Goal: Task Accomplishment & Management: Complete application form

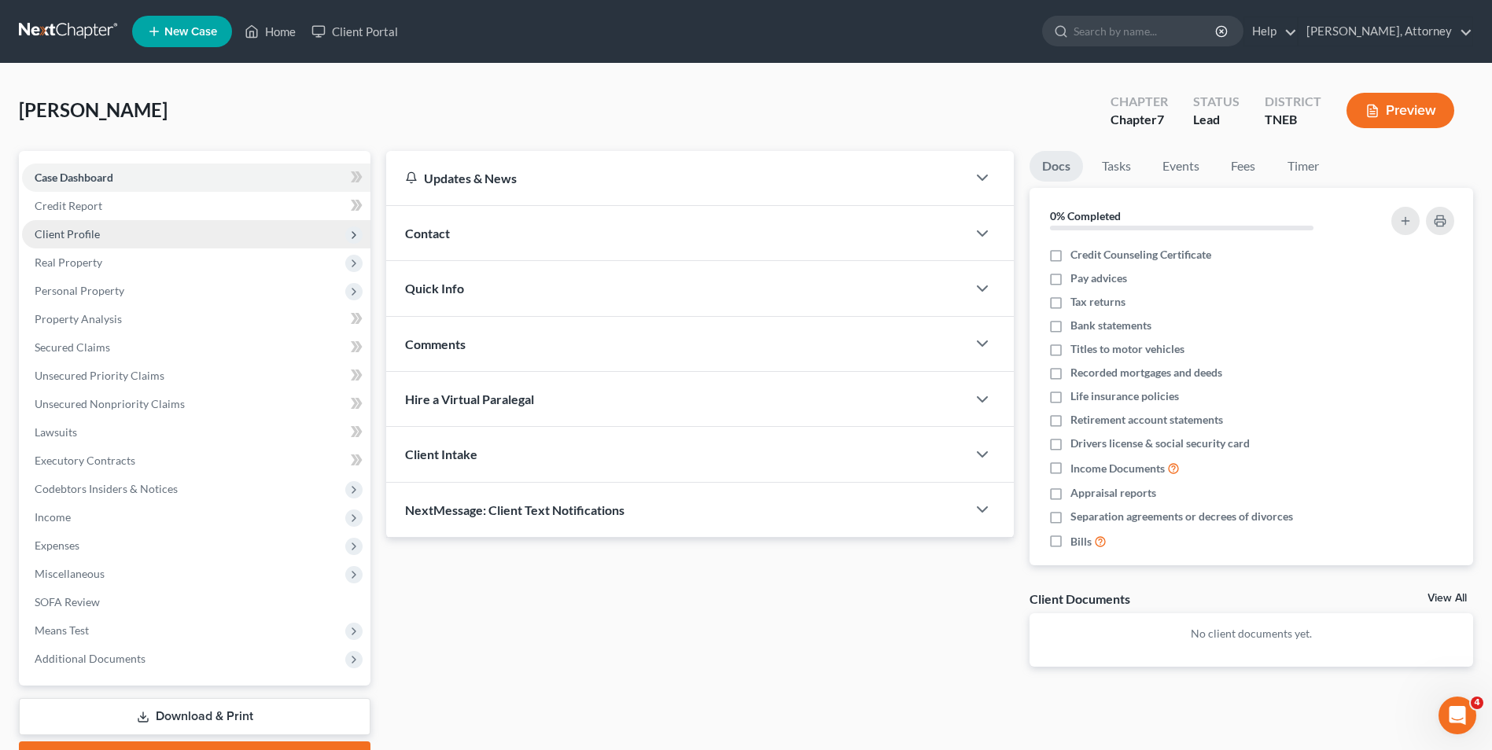
click at [96, 230] on span "Client Profile" at bounding box center [67, 233] width 65 height 13
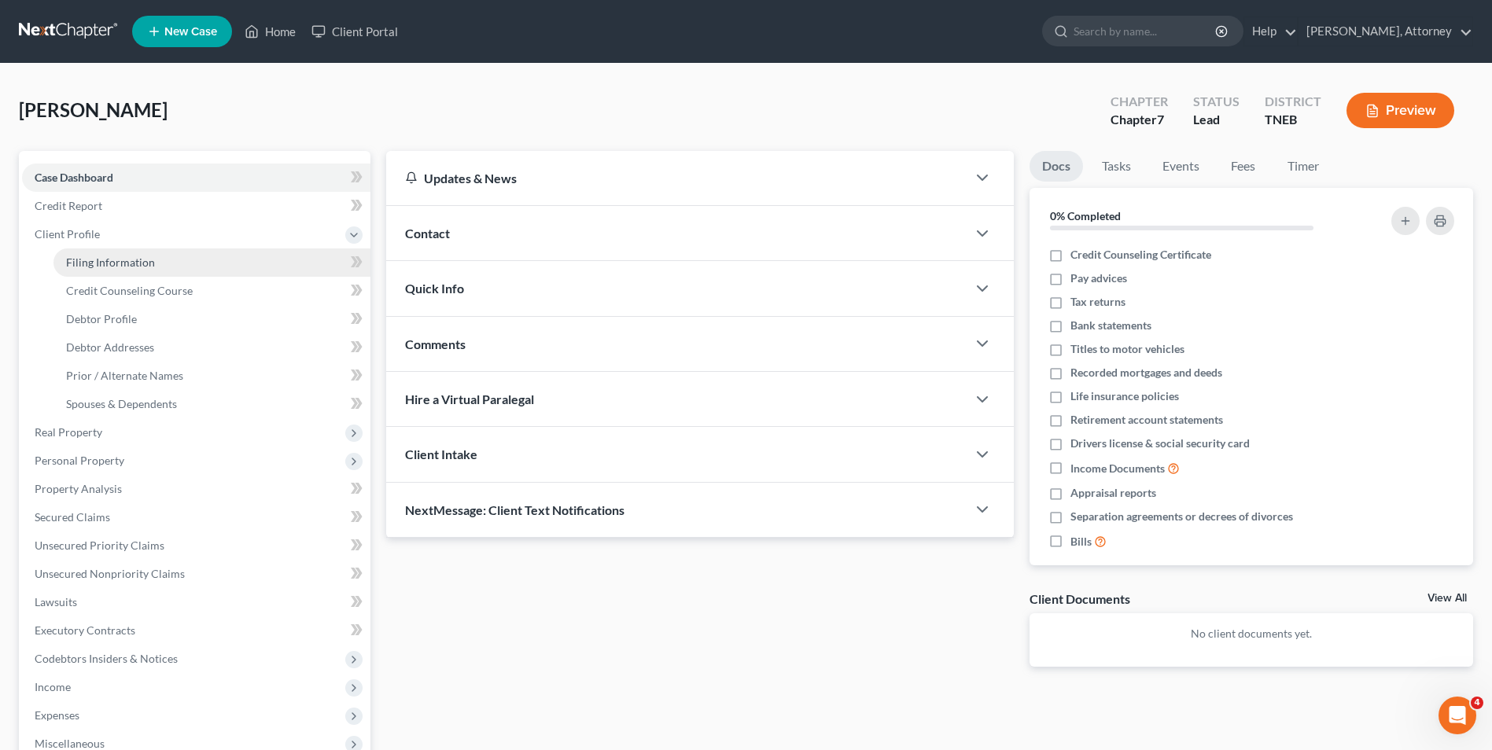
click at [105, 263] on span "Filing Information" at bounding box center [110, 262] width 89 height 13
select select "1"
select select "0"
select select "74"
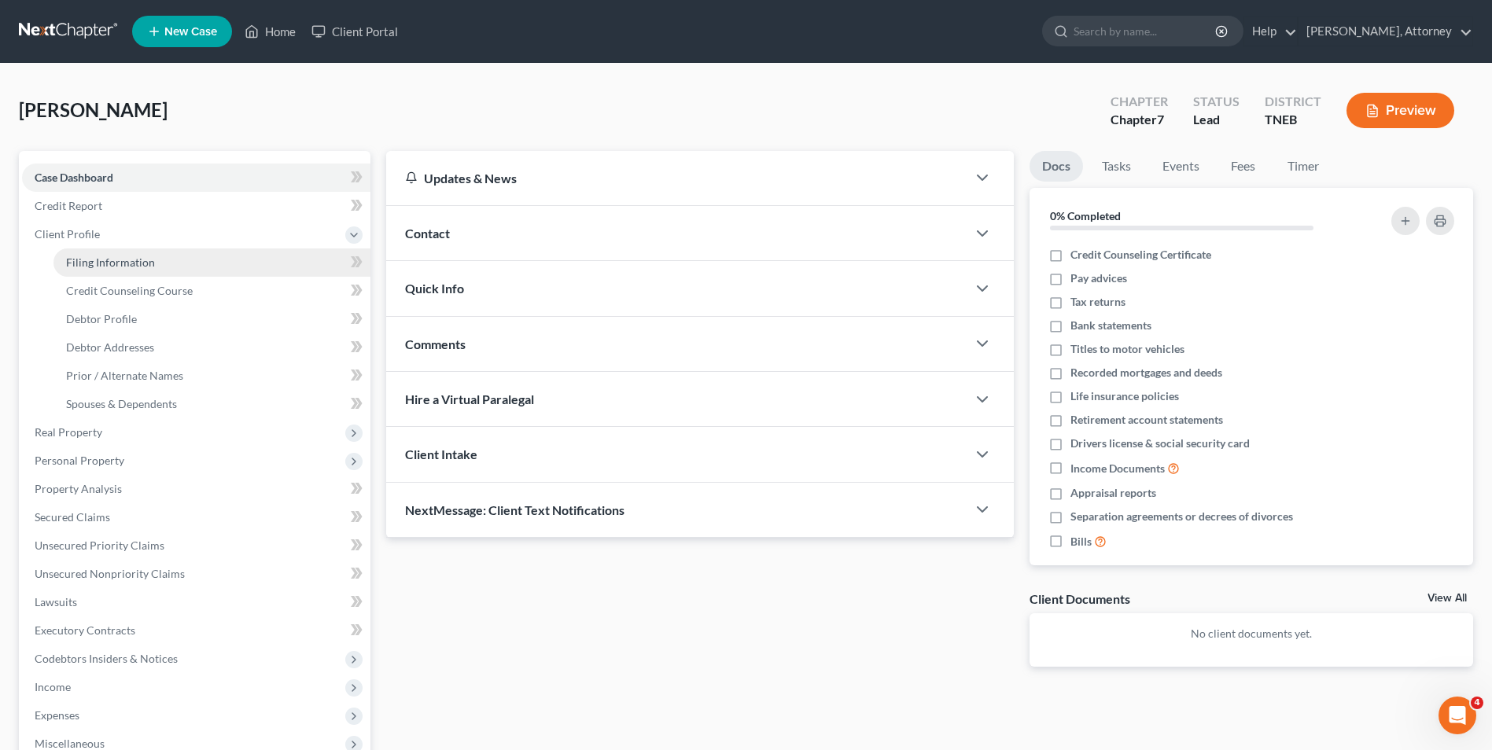
select select "44"
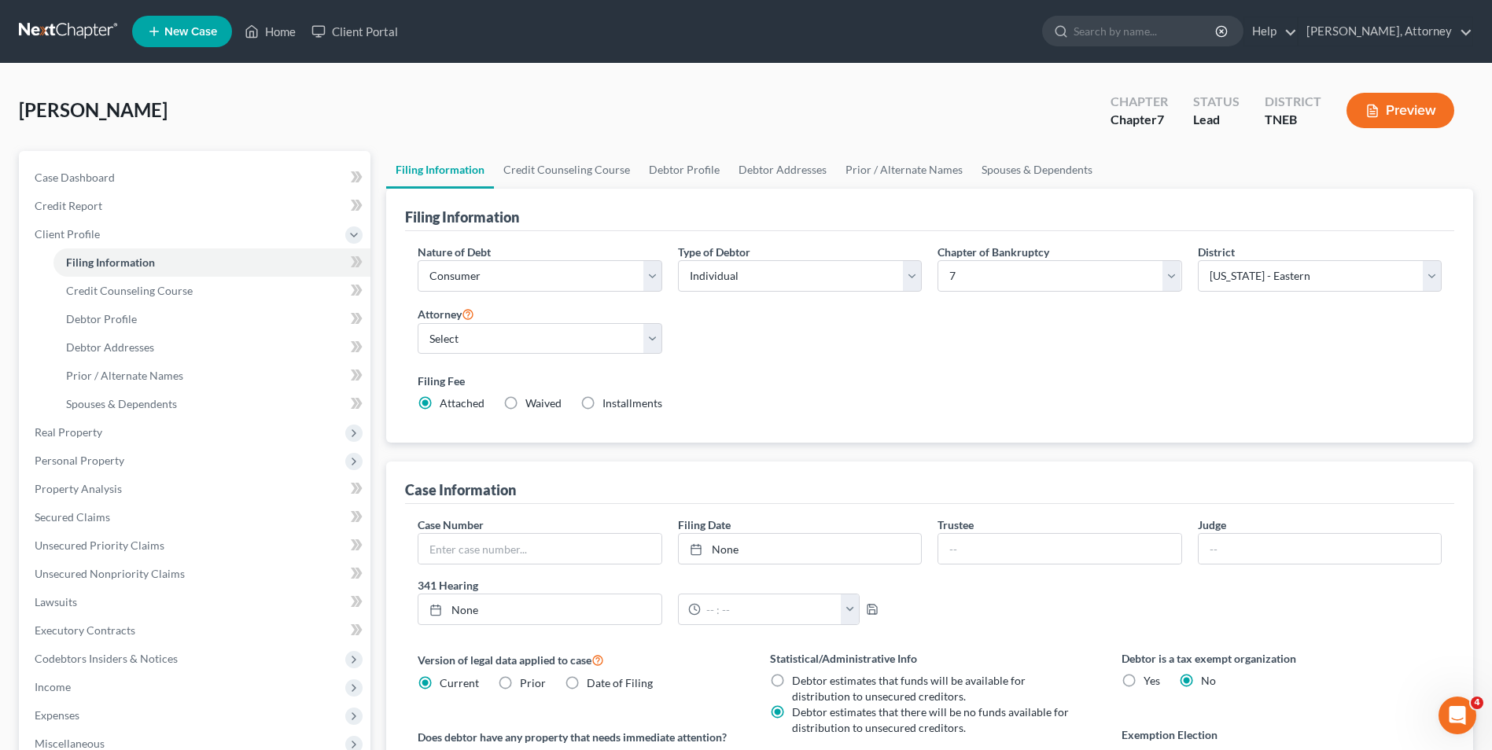
click at [602, 402] on label "Installments Installments" at bounding box center [632, 404] width 60 height 16
click at [609, 402] on input "Installments Installments" at bounding box center [614, 401] width 10 height 10
radio input "true"
radio input "false"
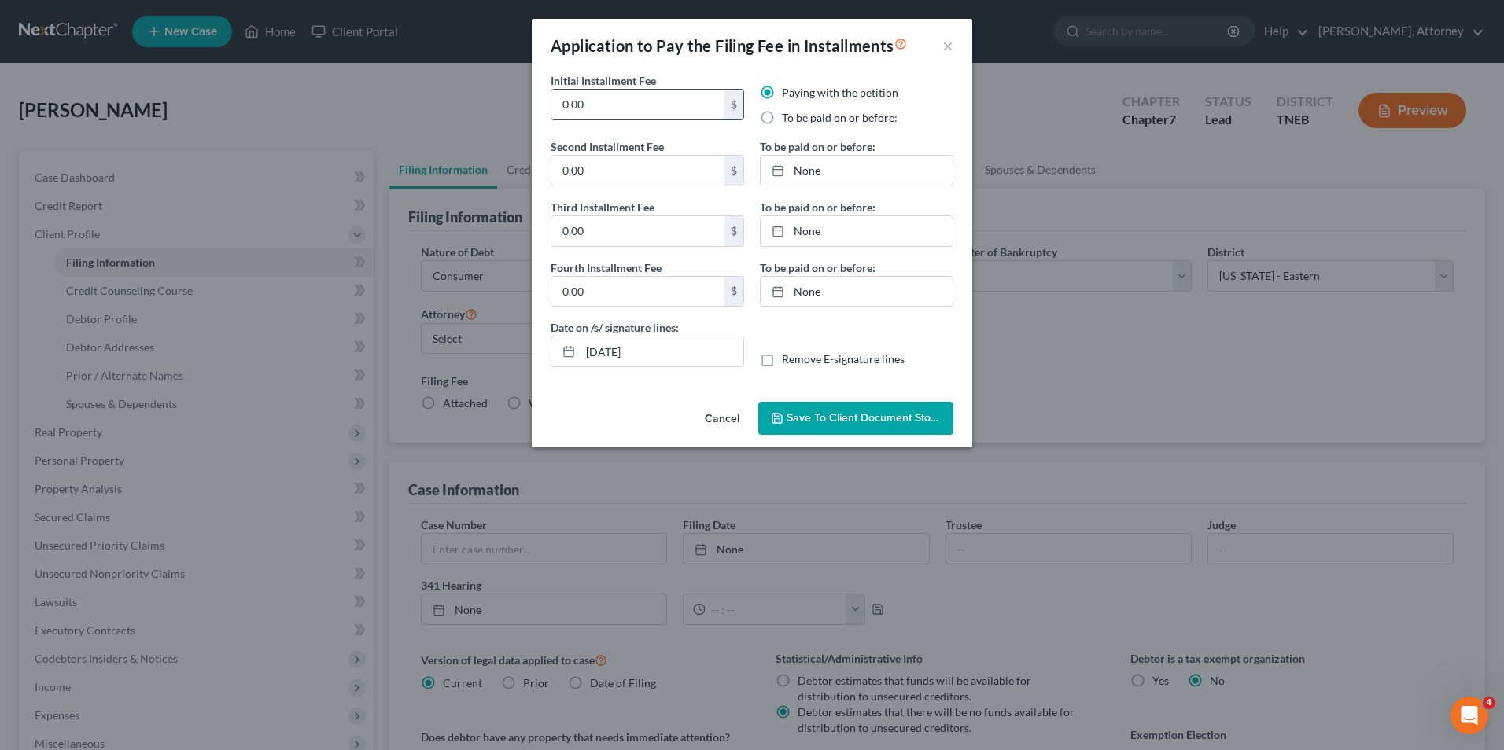
click at [624, 94] on input "0.00" at bounding box center [637, 105] width 173 height 30
type input "0"
type input "1"
type input "338.00"
click at [782, 120] on label "To be paid on or before:" at bounding box center [840, 118] width 116 height 16
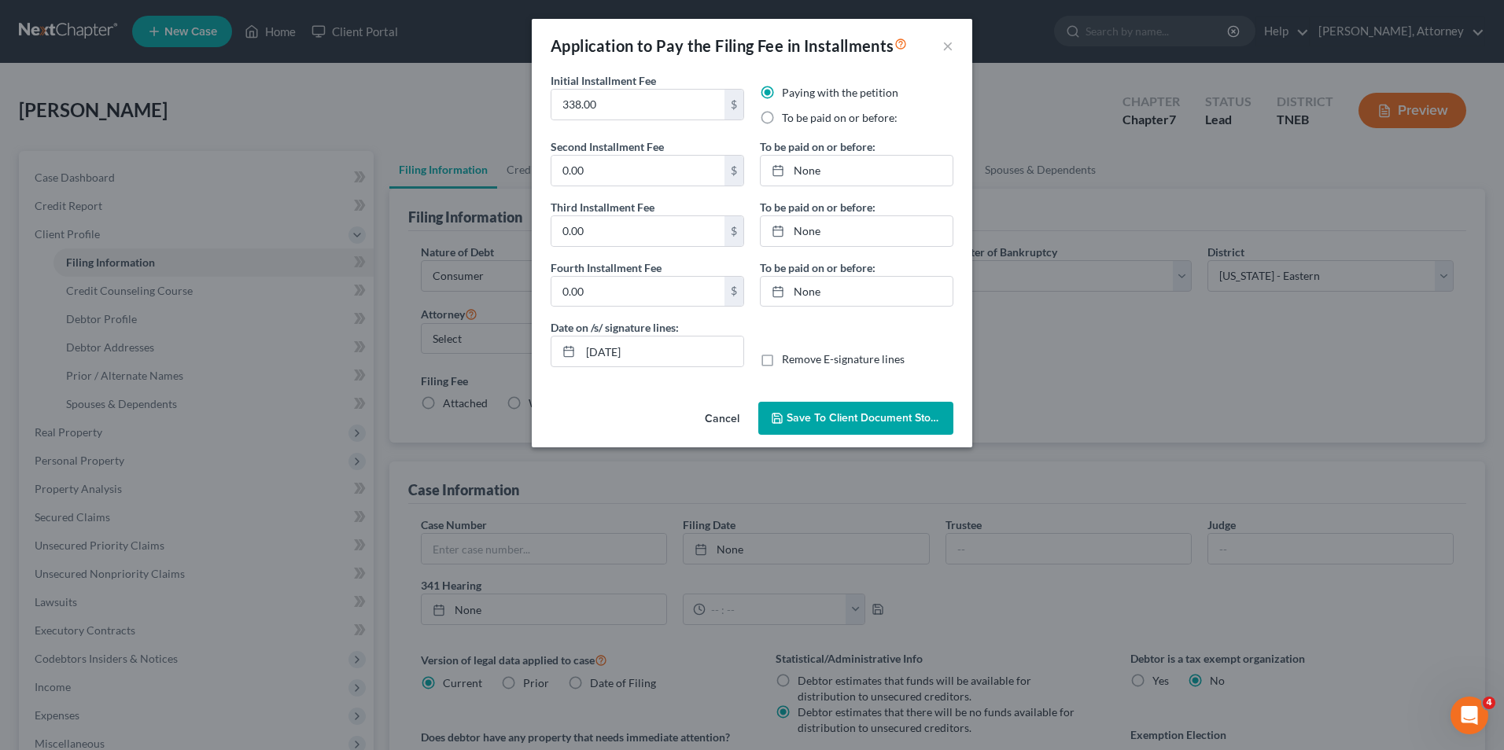
click at [788, 120] on input "To be paid on or before:" at bounding box center [793, 115] width 10 height 10
radio input "true"
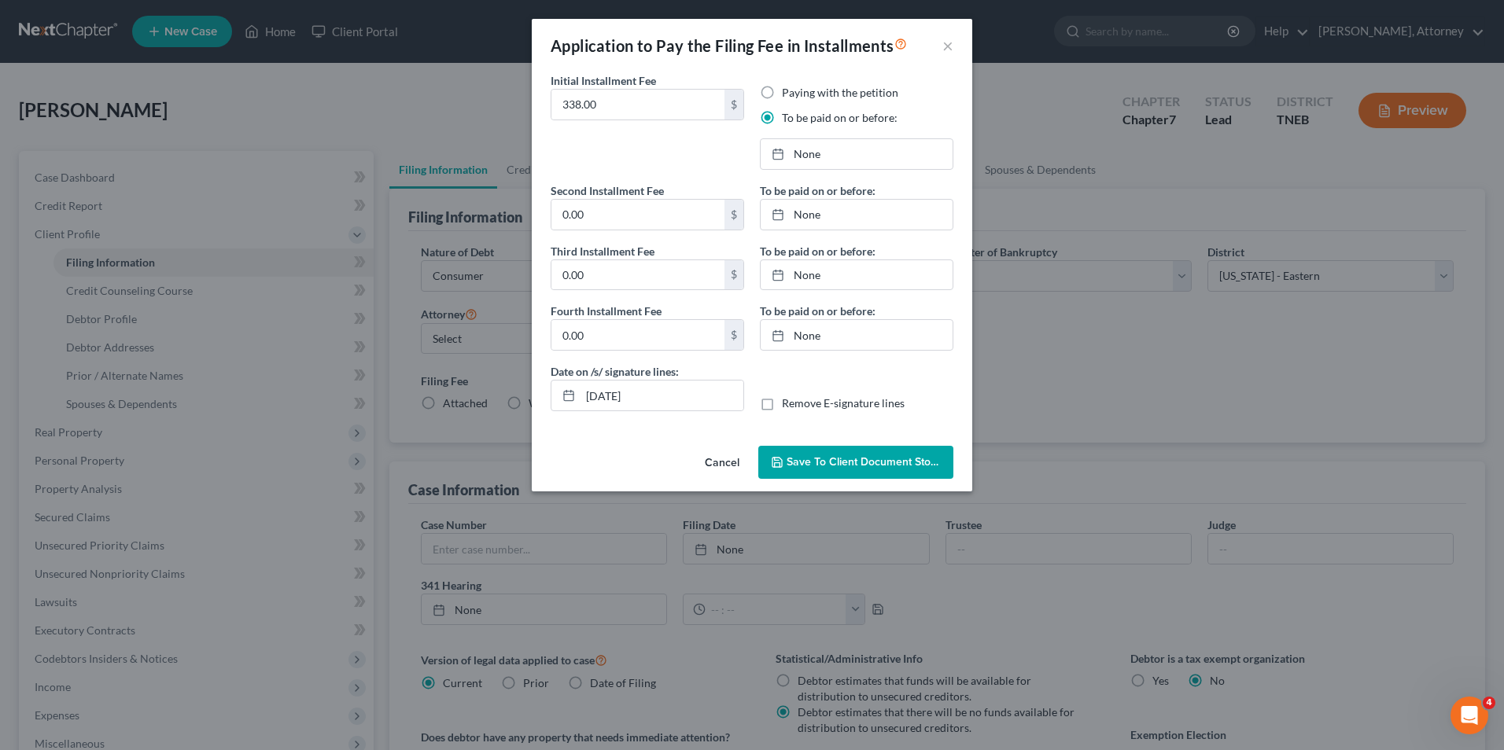
click at [841, 469] on button "Save to Client Document Storage" at bounding box center [855, 462] width 195 height 33
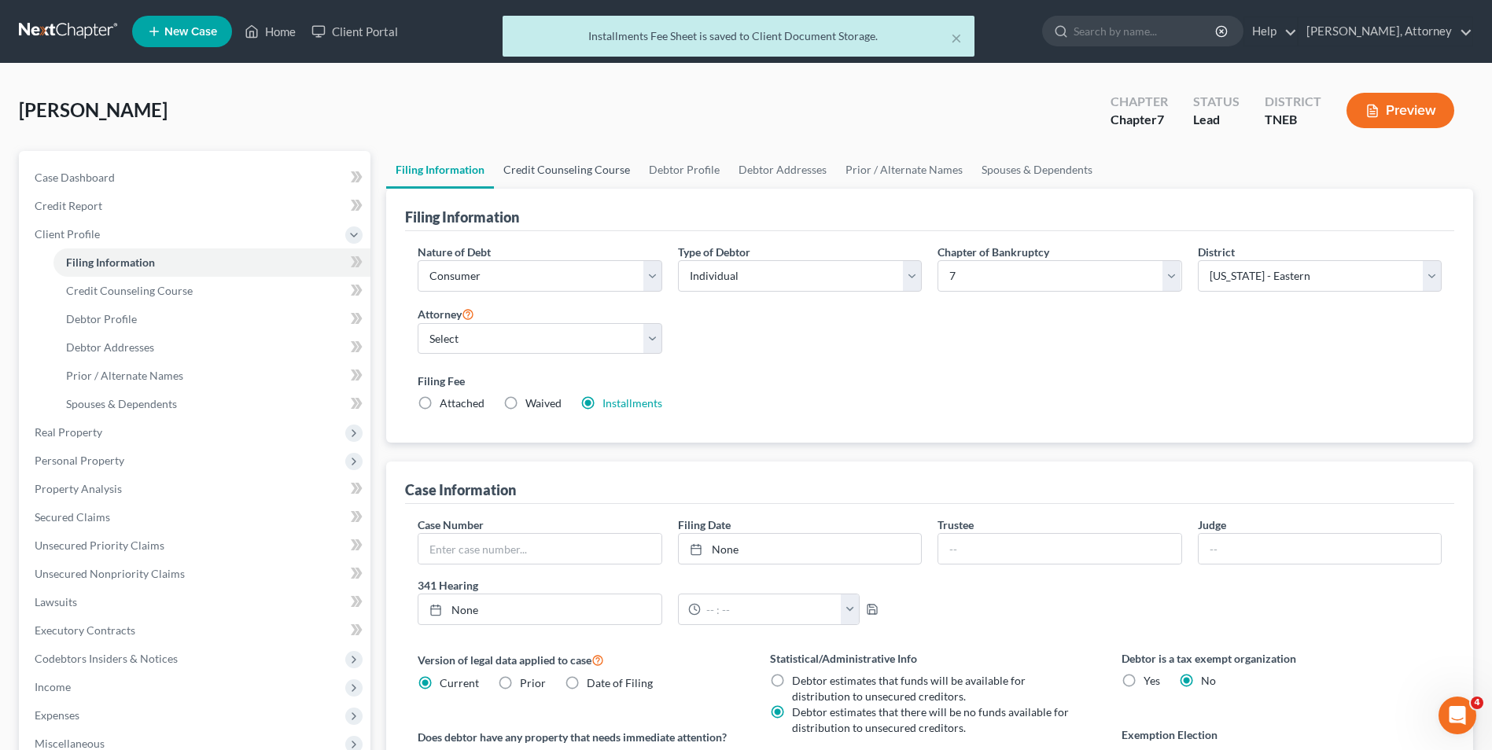
click at [581, 164] on link "Credit Counseling Course" at bounding box center [566, 170] width 145 height 38
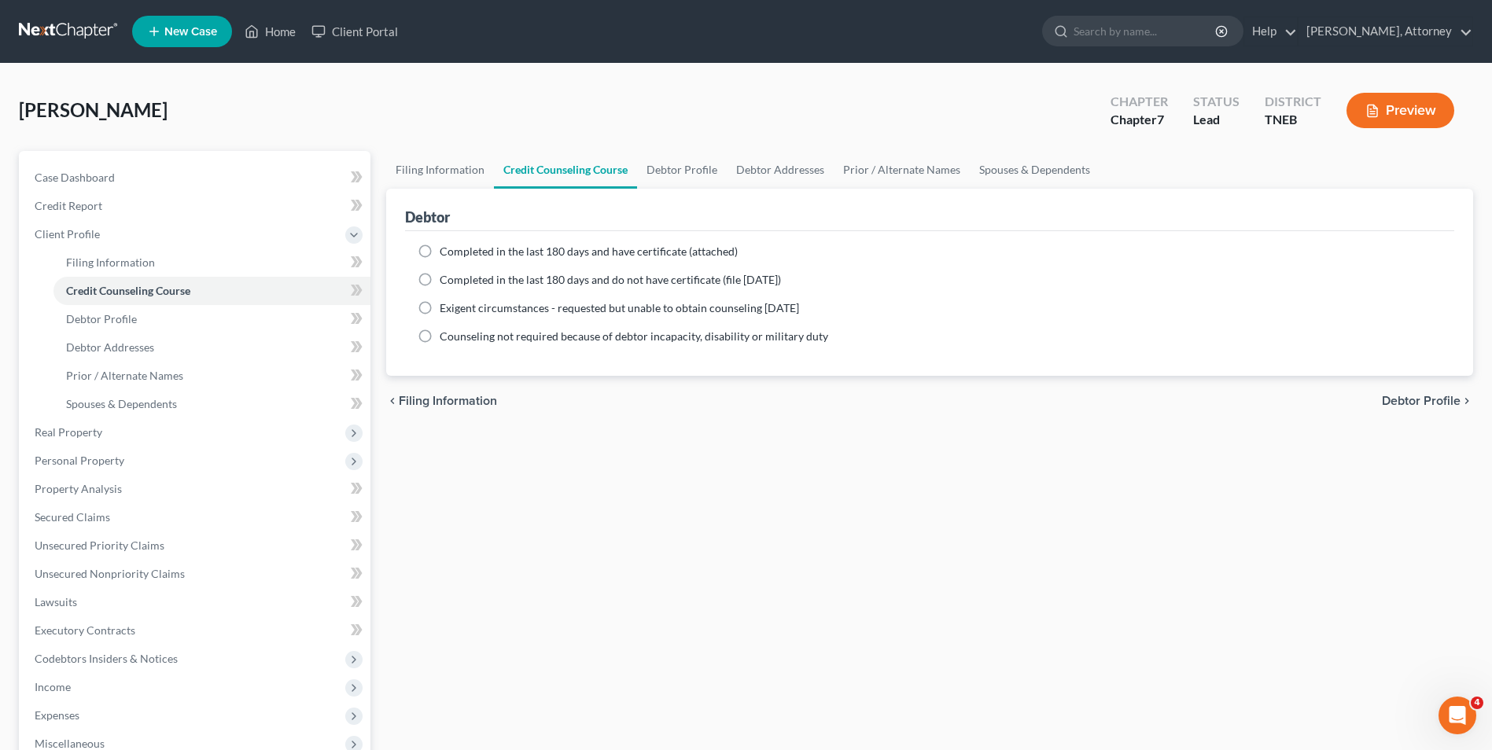
click at [440, 278] on label "Completed in the last 180 days and do not have certificate (file [DATE])" at bounding box center [610, 280] width 341 height 16
click at [446, 278] on input "Completed in the last 180 days and do not have certificate (file [DATE])" at bounding box center [451, 277] width 10 height 10
radio input "true"
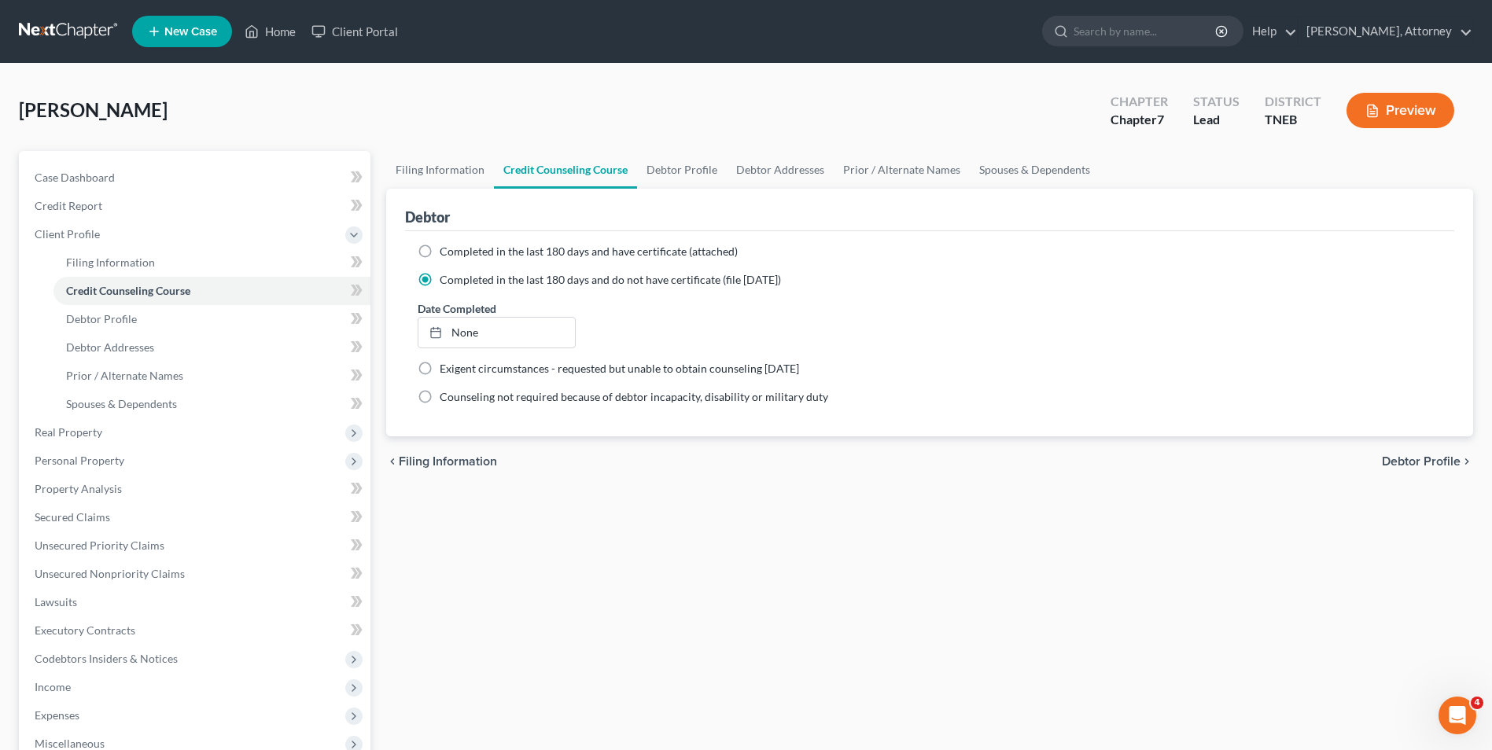
click at [440, 247] on label "Completed in the last 180 days and have certificate (attached)" at bounding box center [589, 252] width 298 height 16
click at [446, 247] on input "Completed in the last 180 days and have certificate (attached)" at bounding box center [451, 249] width 10 height 10
radio input "true"
radio input "false"
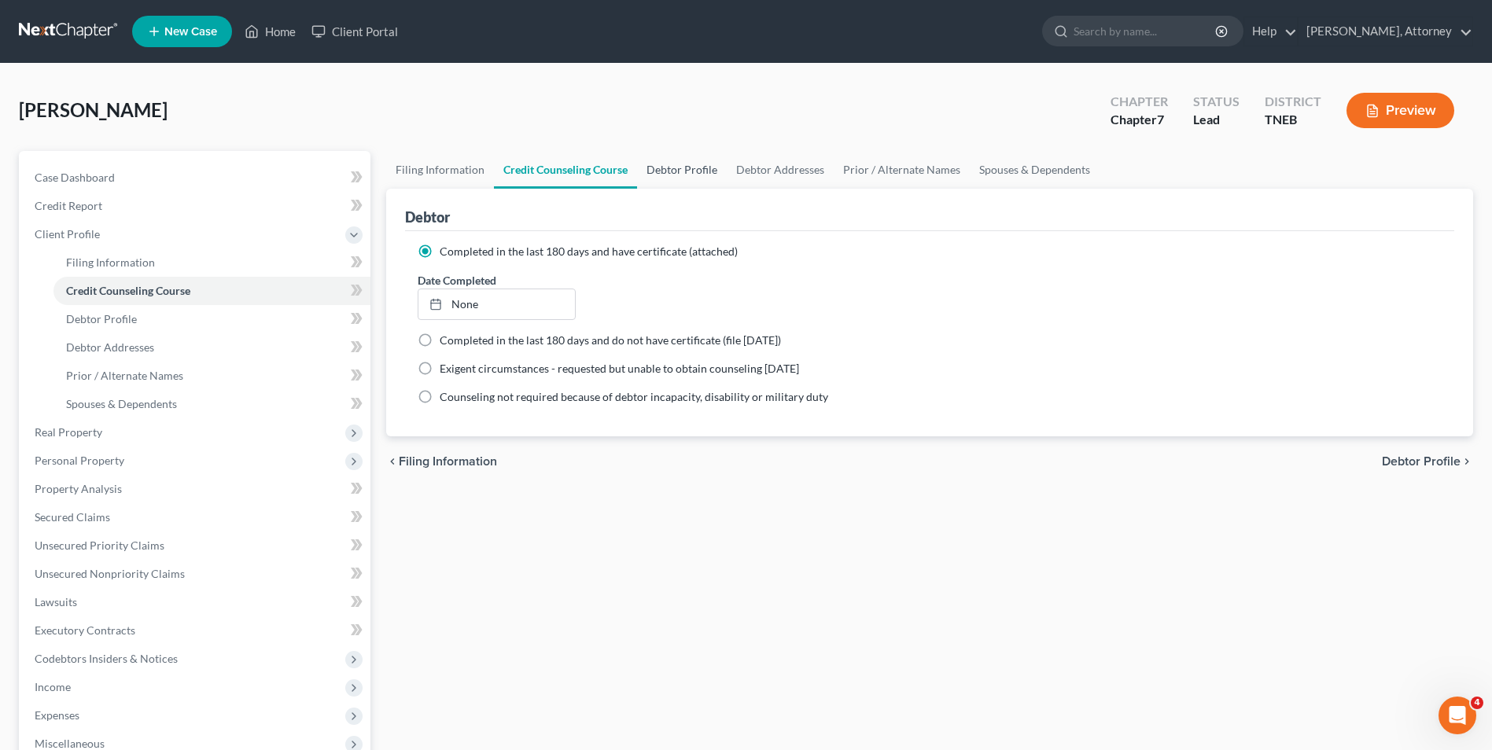
click at [696, 173] on link "Debtor Profile" at bounding box center [682, 170] width 90 height 38
select select "0"
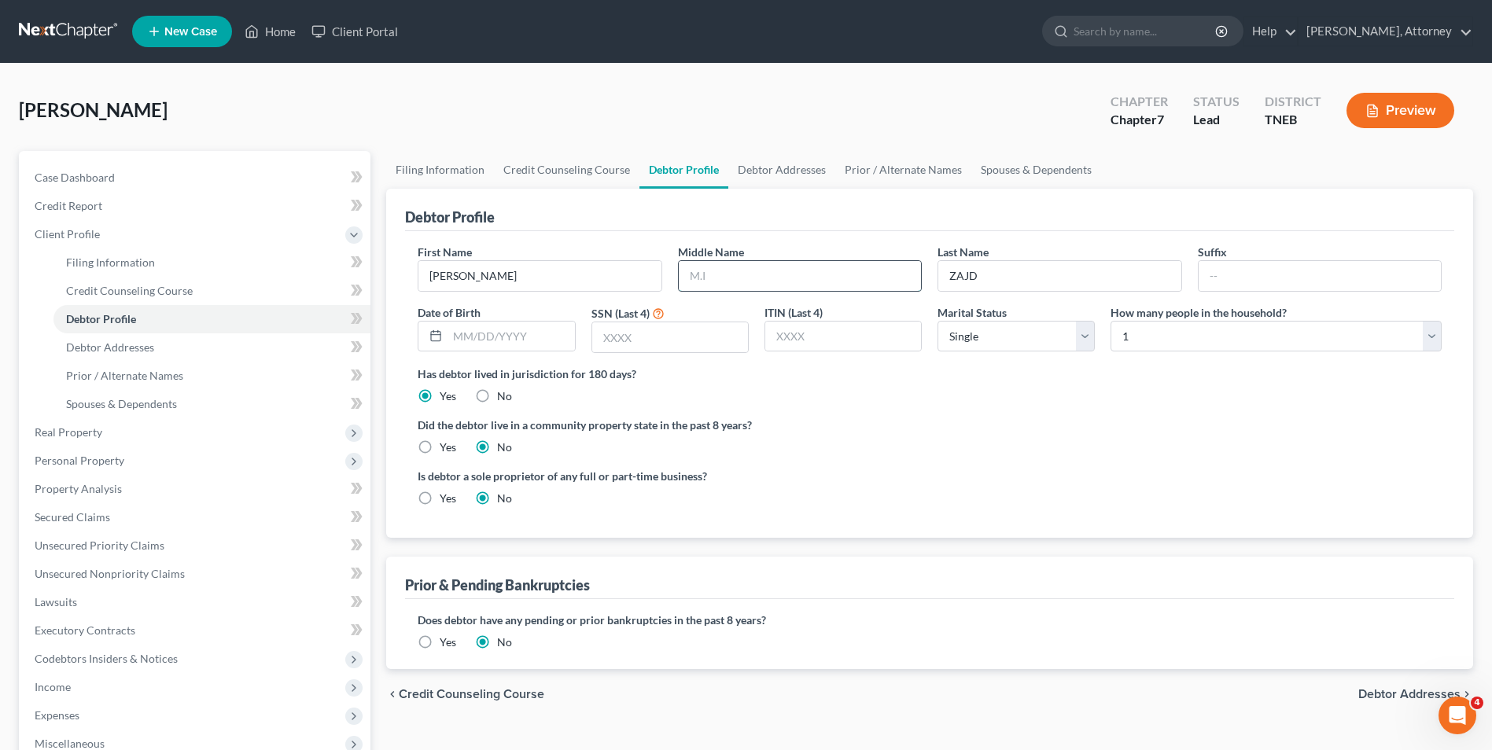
click at [733, 275] on input "text" at bounding box center [800, 276] width 242 height 30
type input "M."
type input "0150"
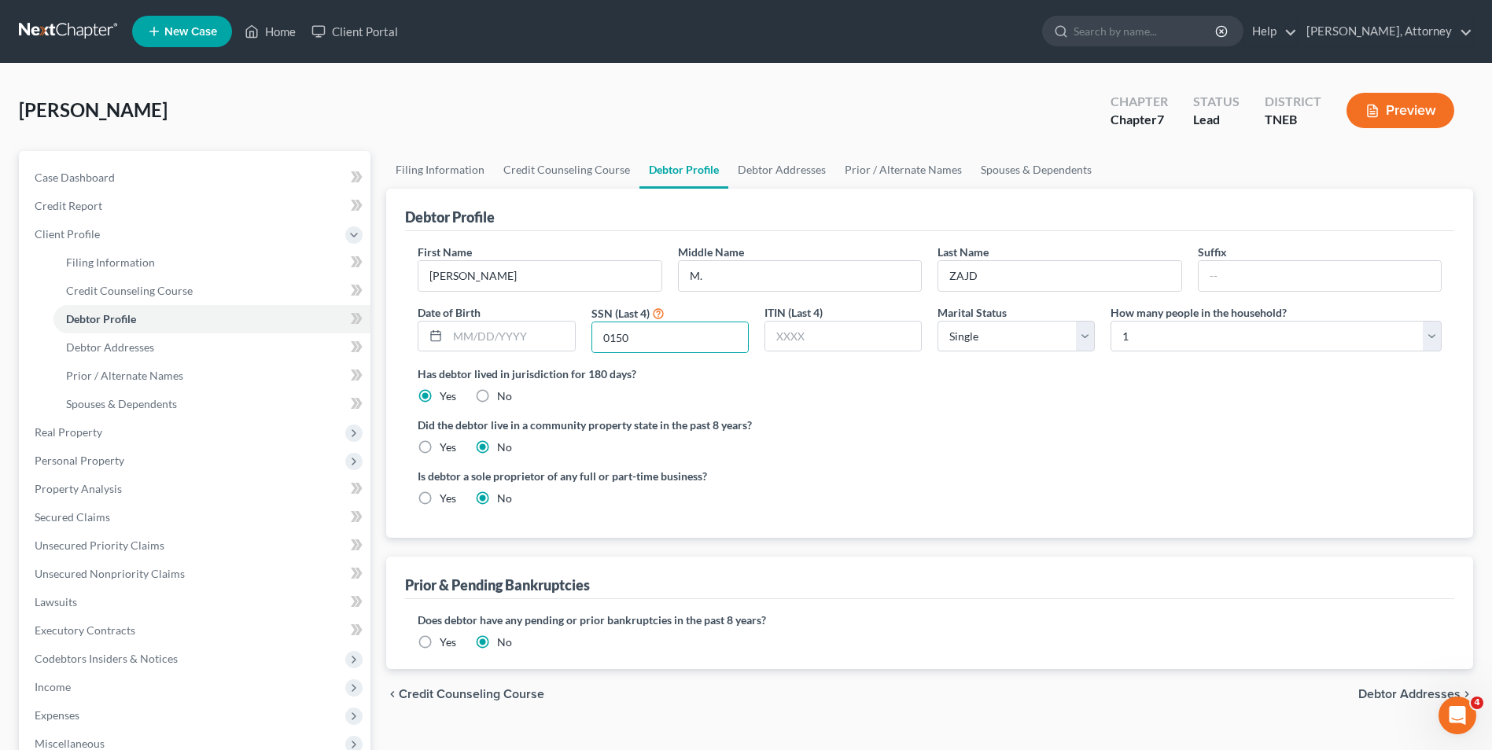
click at [1405, 699] on span "Debtor Addresses" at bounding box center [1409, 694] width 102 height 13
select select "0"
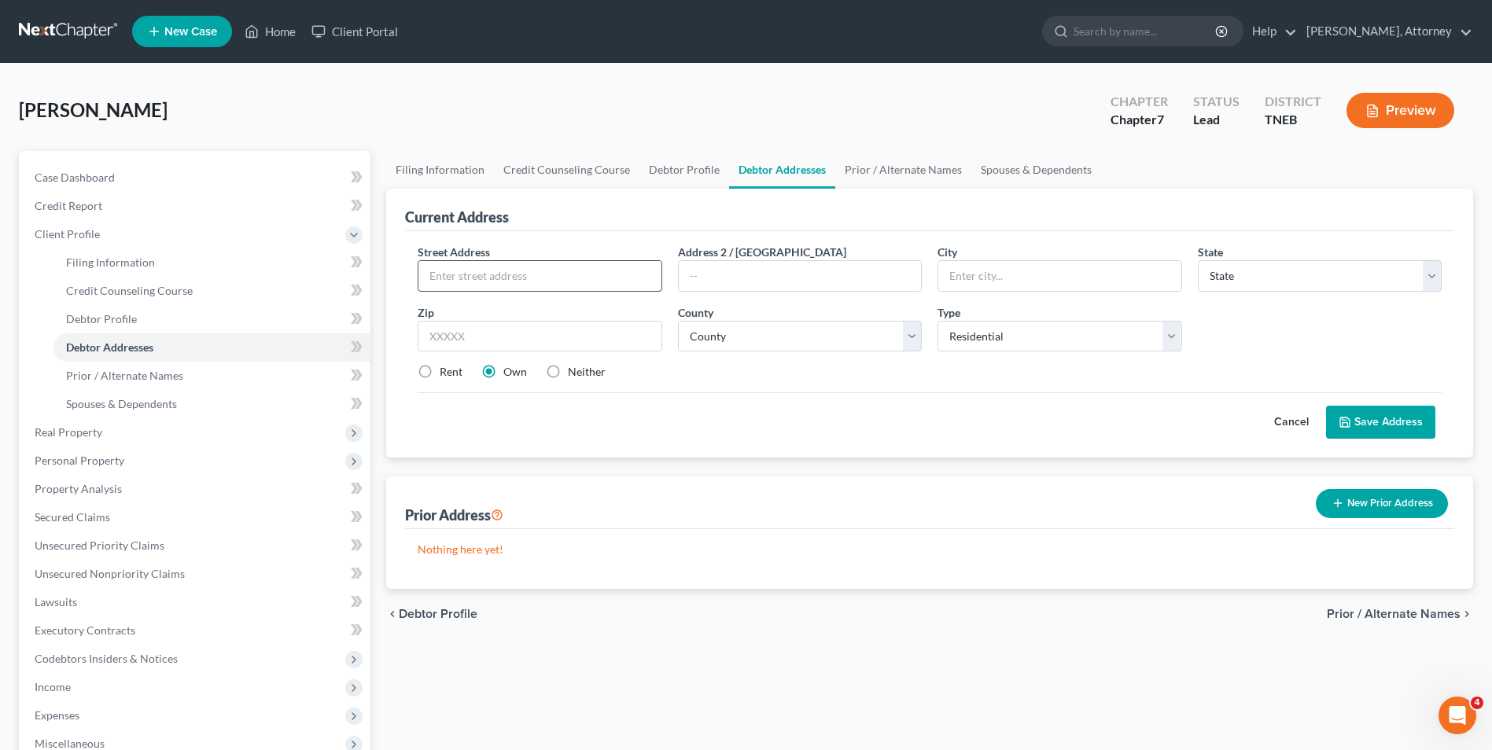
click at [525, 266] on input "text" at bounding box center [539, 276] width 242 height 30
type input "[STREET_ADDRESS]"
type input "Apt. A 203"
type input "[GEOGRAPHIC_DATA]"
select select "44"
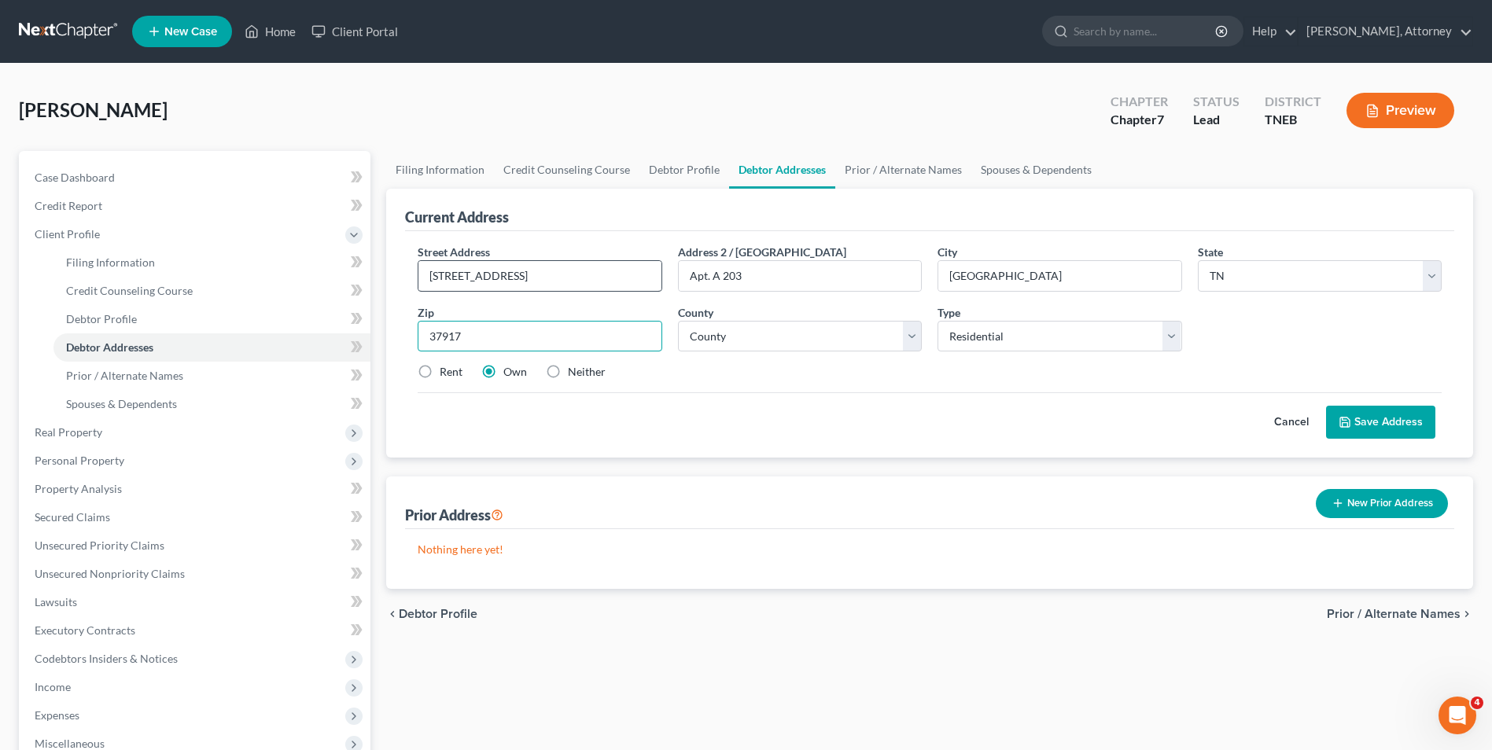
type input "37917"
select select "46"
click at [446, 371] on label "Rent" at bounding box center [451, 372] width 23 height 16
click at [446, 371] on input "Rent" at bounding box center [451, 369] width 10 height 10
radio input "true"
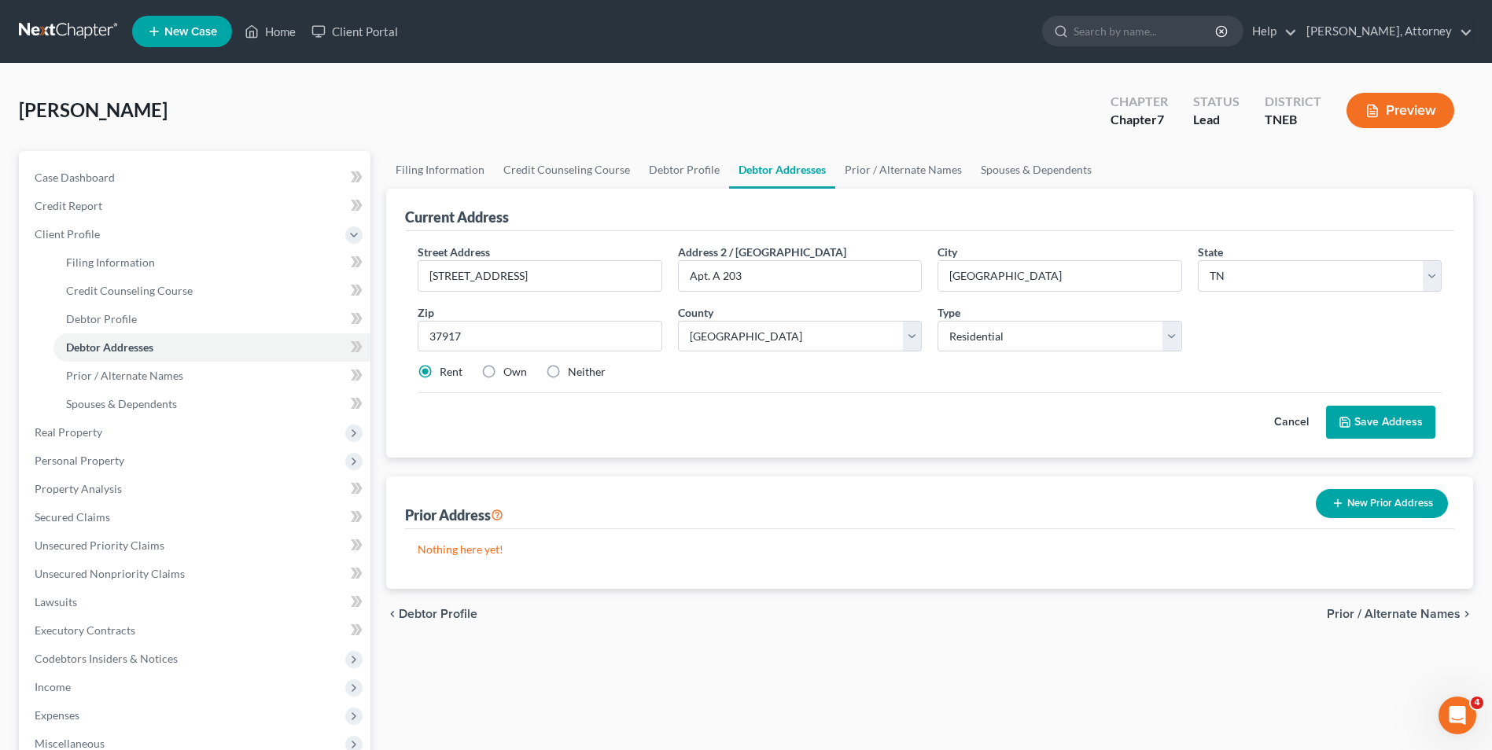
click at [1371, 422] on button "Save Address" at bounding box center [1380, 422] width 109 height 33
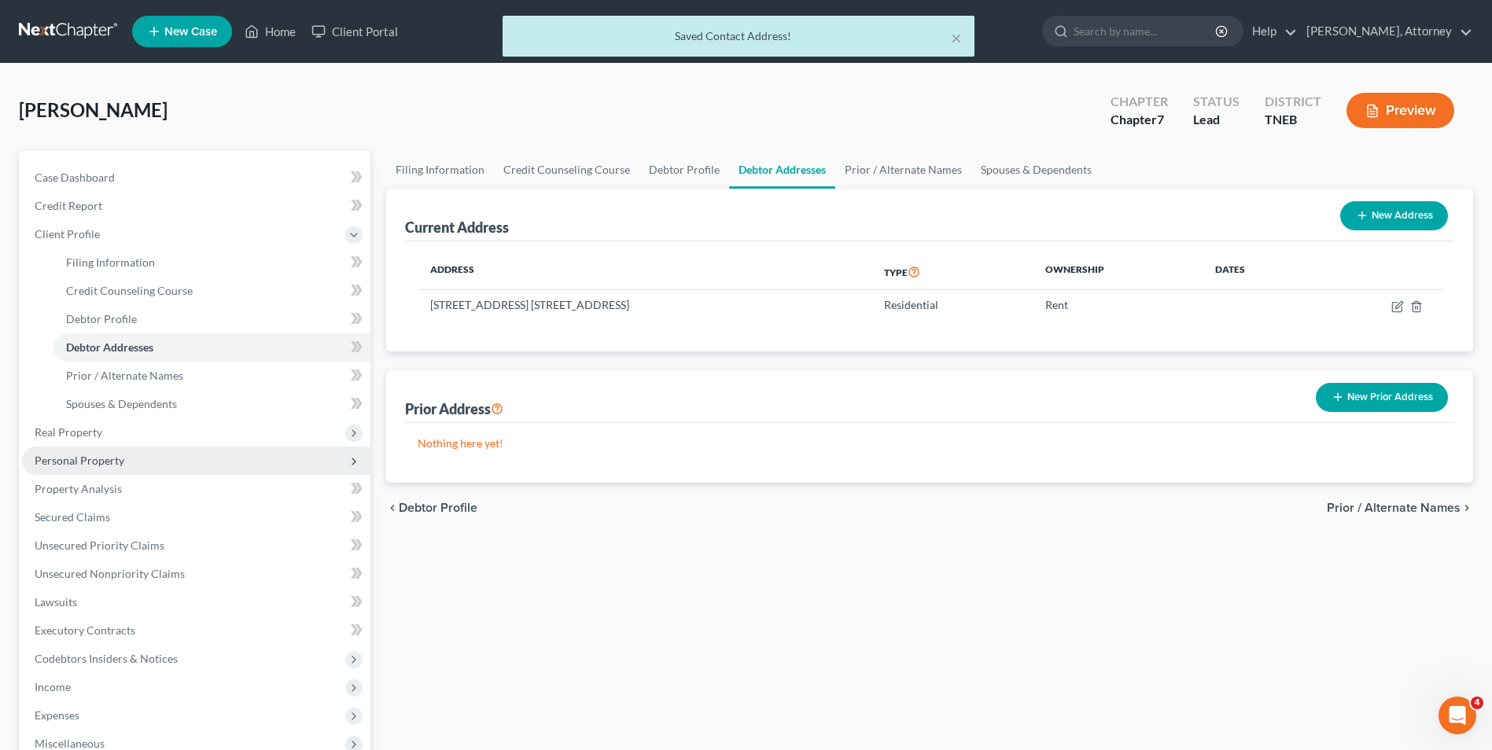
click at [64, 454] on span "Personal Property" at bounding box center [80, 460] width 90 height 13
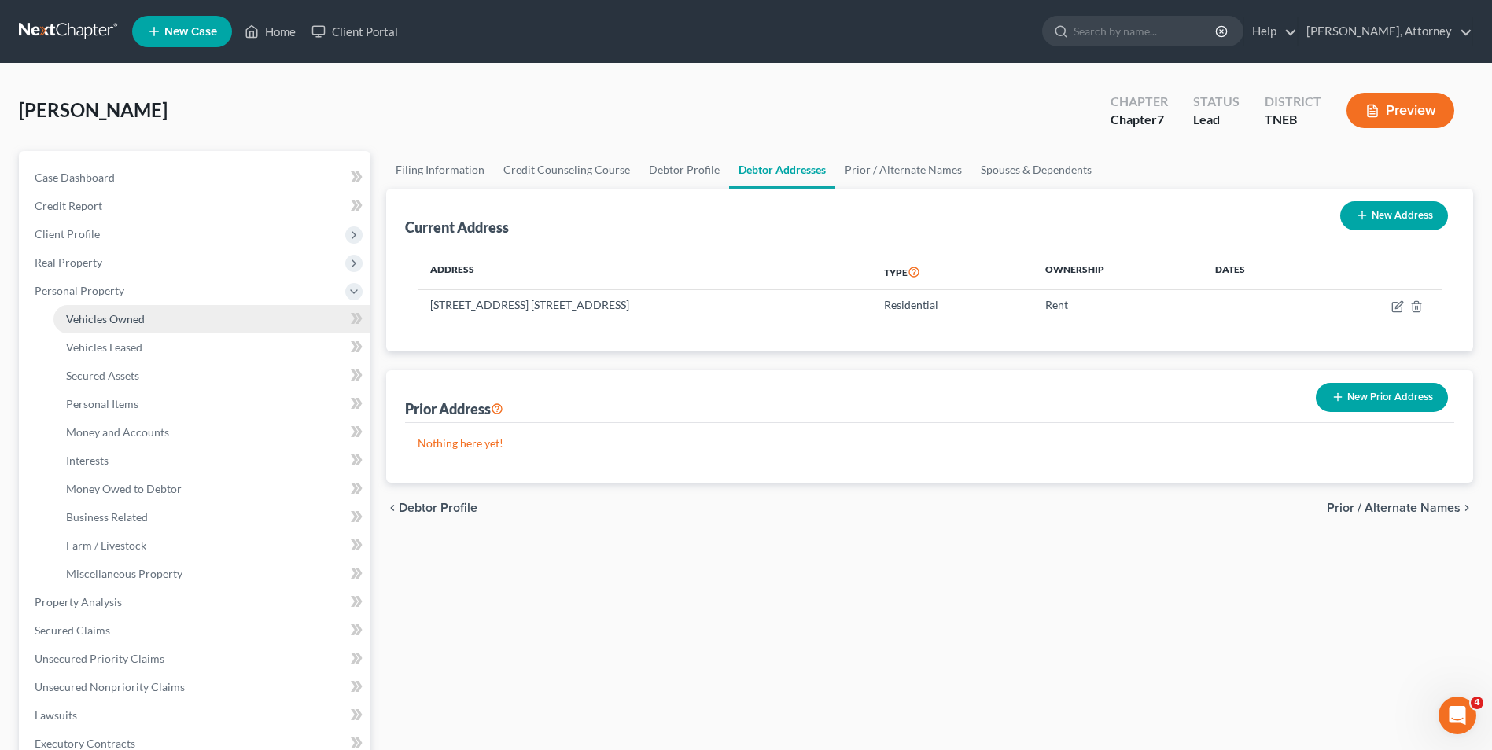
click at [115, 317] on span "Vehicles Owned" at bounding box center [105, 318] width 79 height 13
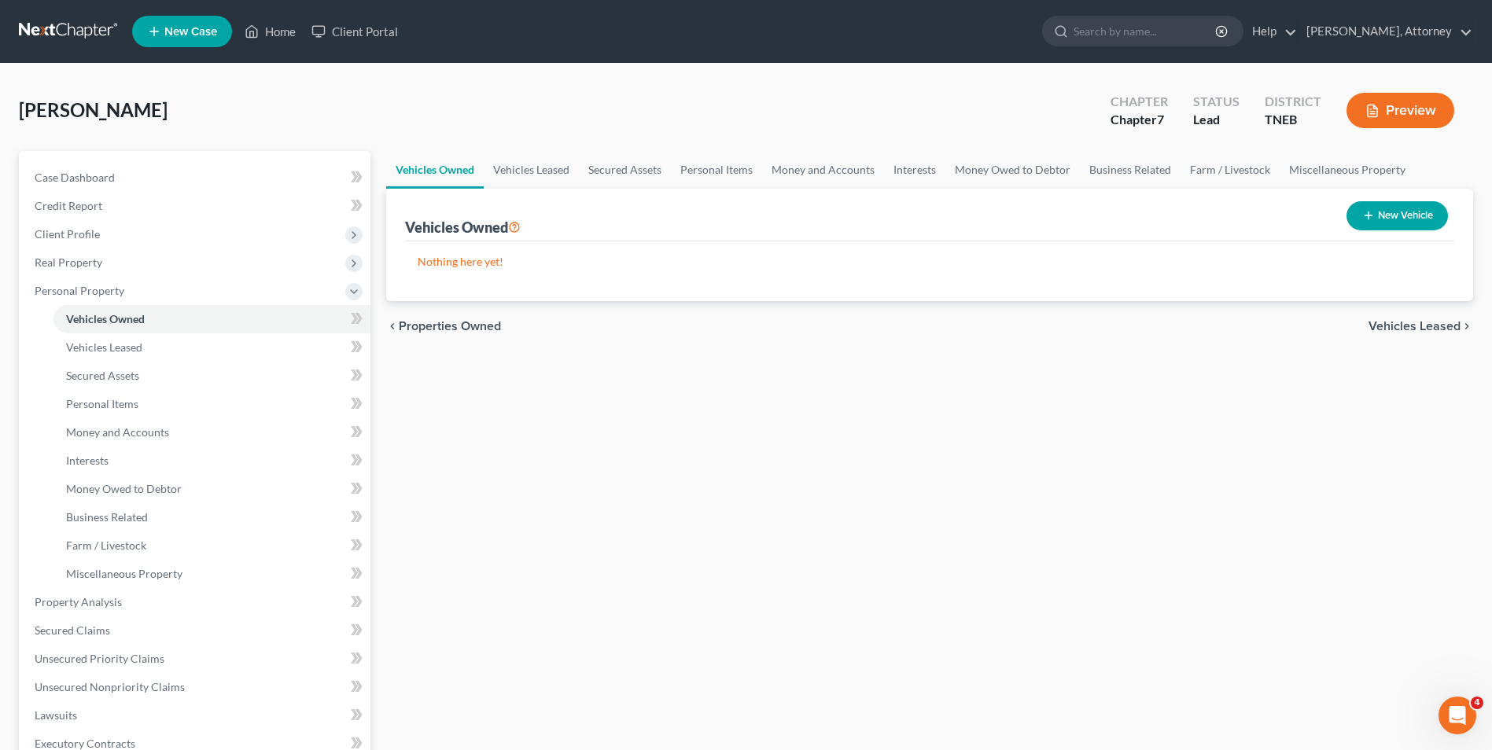
click at [1399, 223] on button "New Vehicle" at bounding box center [1396, 215] width 101 height 29
select select "0"
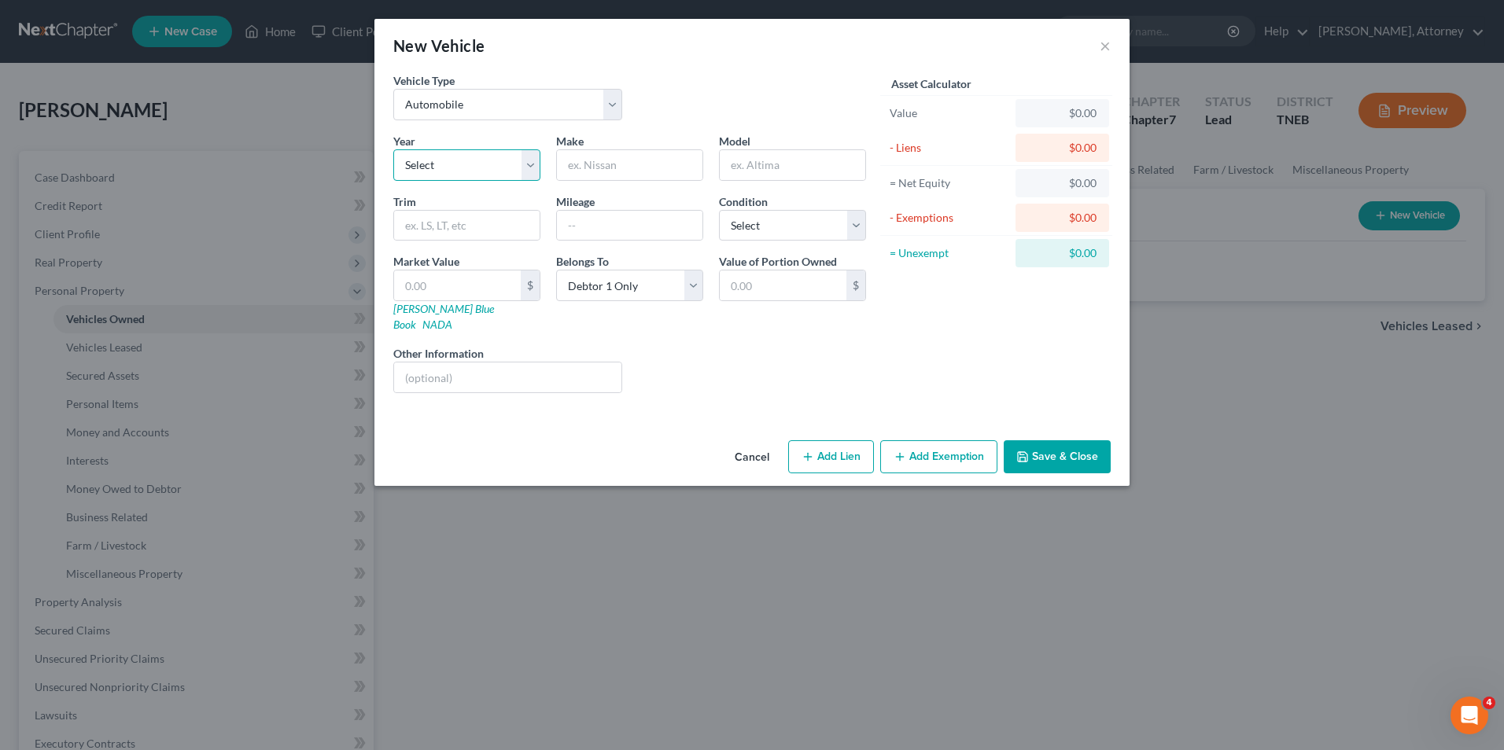
click at [475, 175] on select "Select 2026 2025 2024 2023 2022 2021 2020 2019 2018 2017 2016 2015 2014 2013 20…" at bounding box center [466, 164] width 147 height 31
select select "4"
click at [393, 149] on select "Select 2026 2025 2024 2023 2022 2021 2020 2019 2018 2017 2016 2015 2014 2013 20…" at bounding box center [466, 164] width 147 height 31
click at [615, 164] on input "text" at bounding box center [629, 165] width 145 height 30
type input "Nissan"
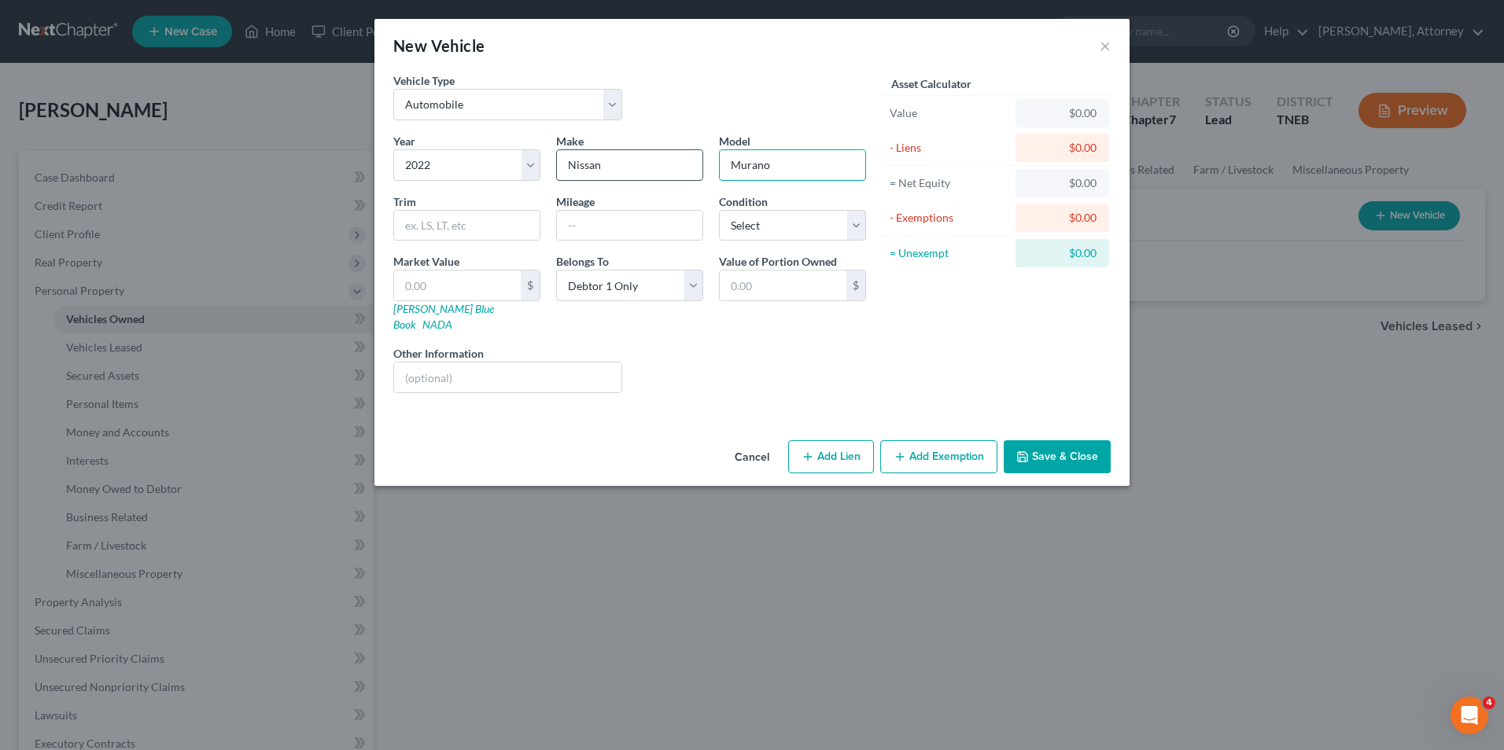
type input "Murano"
type input "175000"
select select "2"
type input "3"
type input "3.00"
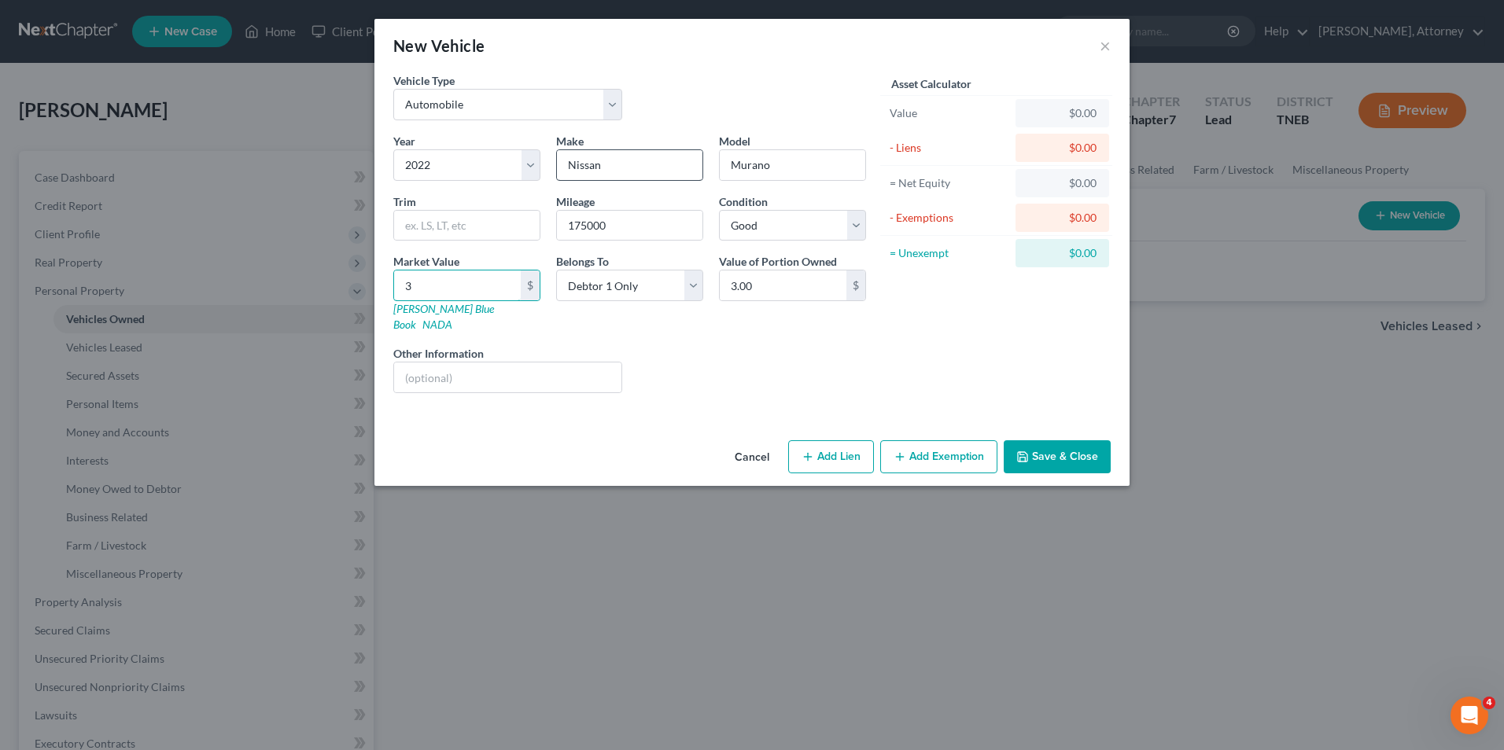
type input "30"
type input "30.00"
type input "300"
type input "300.00"
type input "3000"
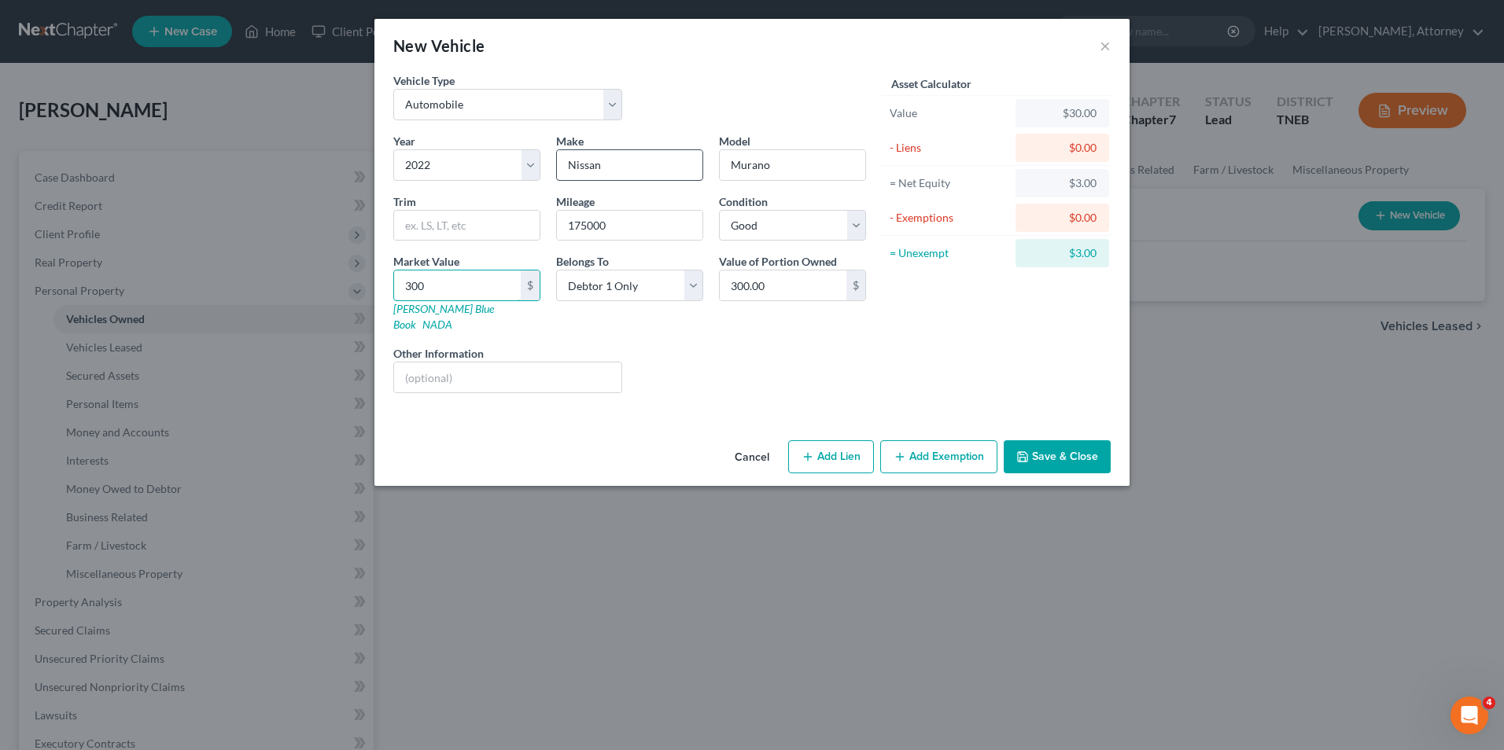
type input "3,000.00"
type input "3,0000"
type input "30,000.00"
type input "30,000"
click at [810, 451] on icon "button" at bounding box center [807, 457] width 13 height 13
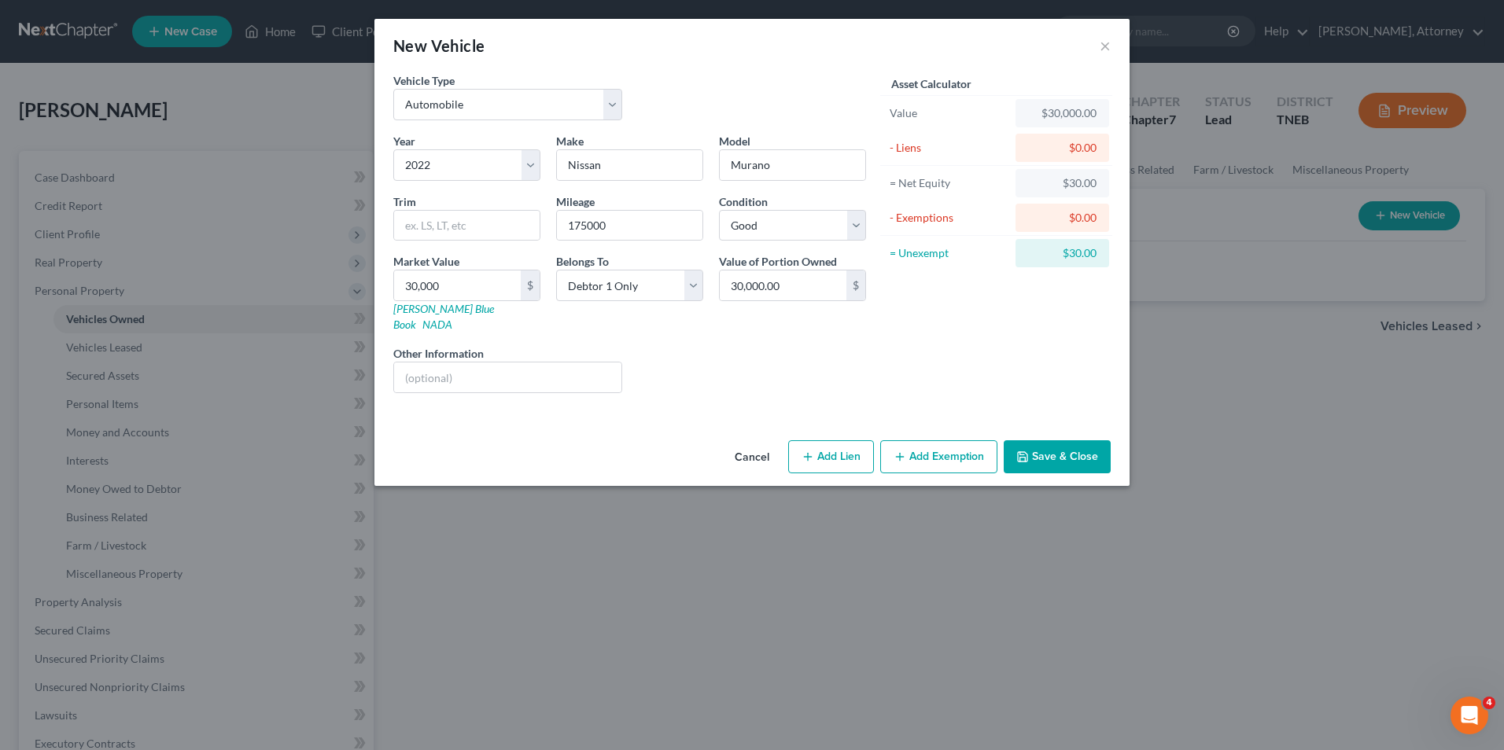
select select "0"
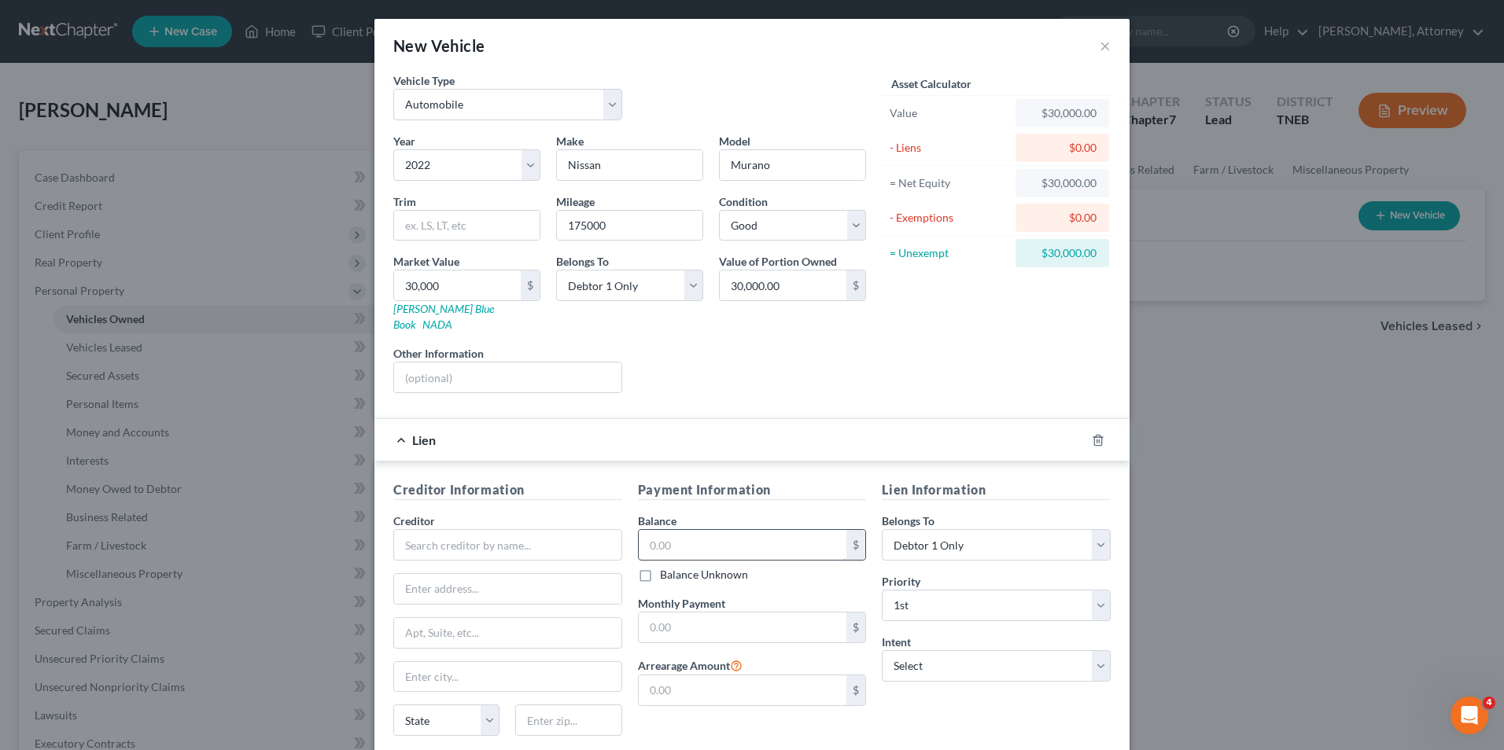
click at [706, 530] on input "text" at bounding box center [743, 545] width 208 height 30
type input "41,625"
click at [531, 536] on input "text" at bounding box center [507, 544] width 229 height 31
click at [527, 565] on div "Nissan Motor Acceptance" at bounding box center [488, 573] width 164 height 16
type input "Nissan Motor Acceptance"
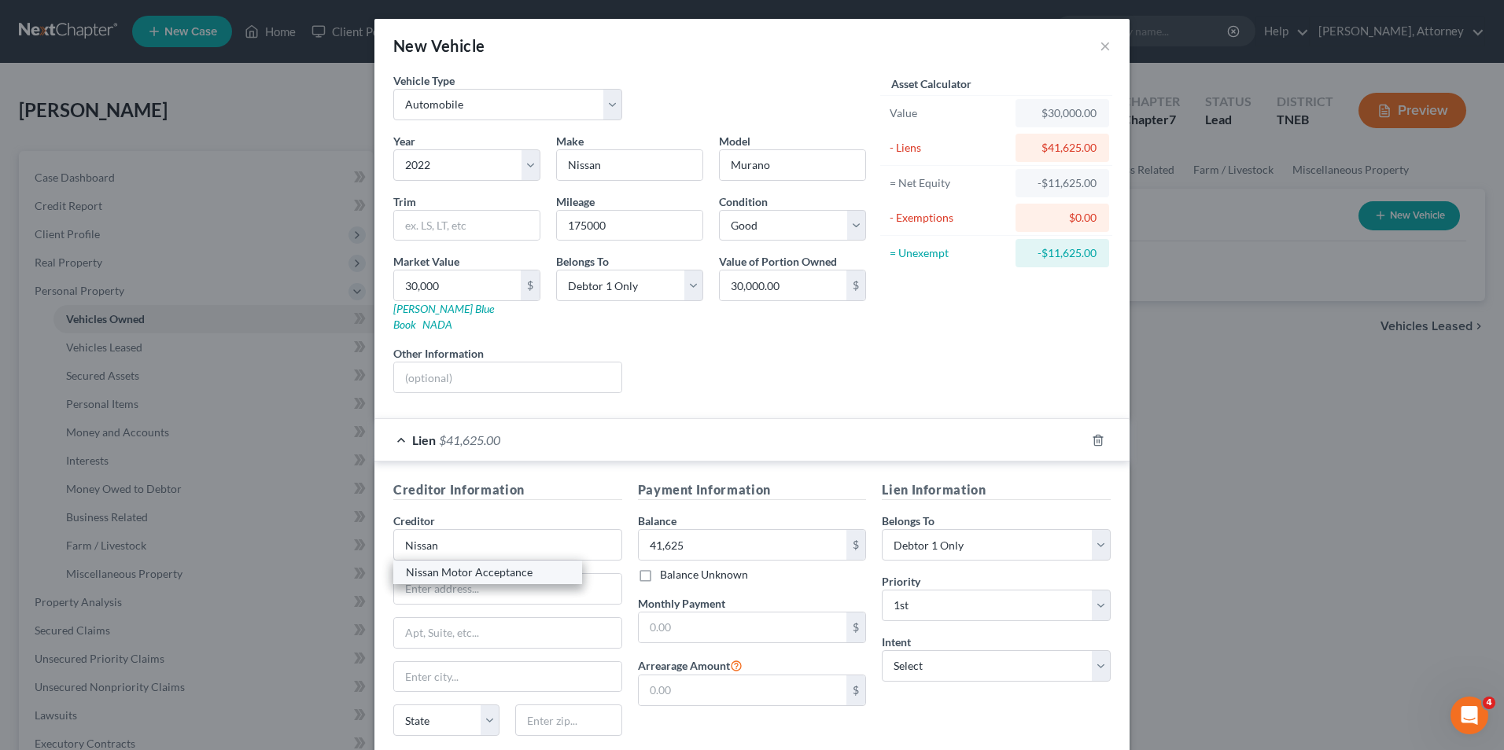
type input "P.O. Box 742658"
type input "[GEOGRAPHIC_DATA]"
select select "36"
type input "45274-2658"
click at [974, 652] on select "Select Surrender Redeem Reaffirm Avoid Other" at bounding box center [996, 665] width 229 height 31
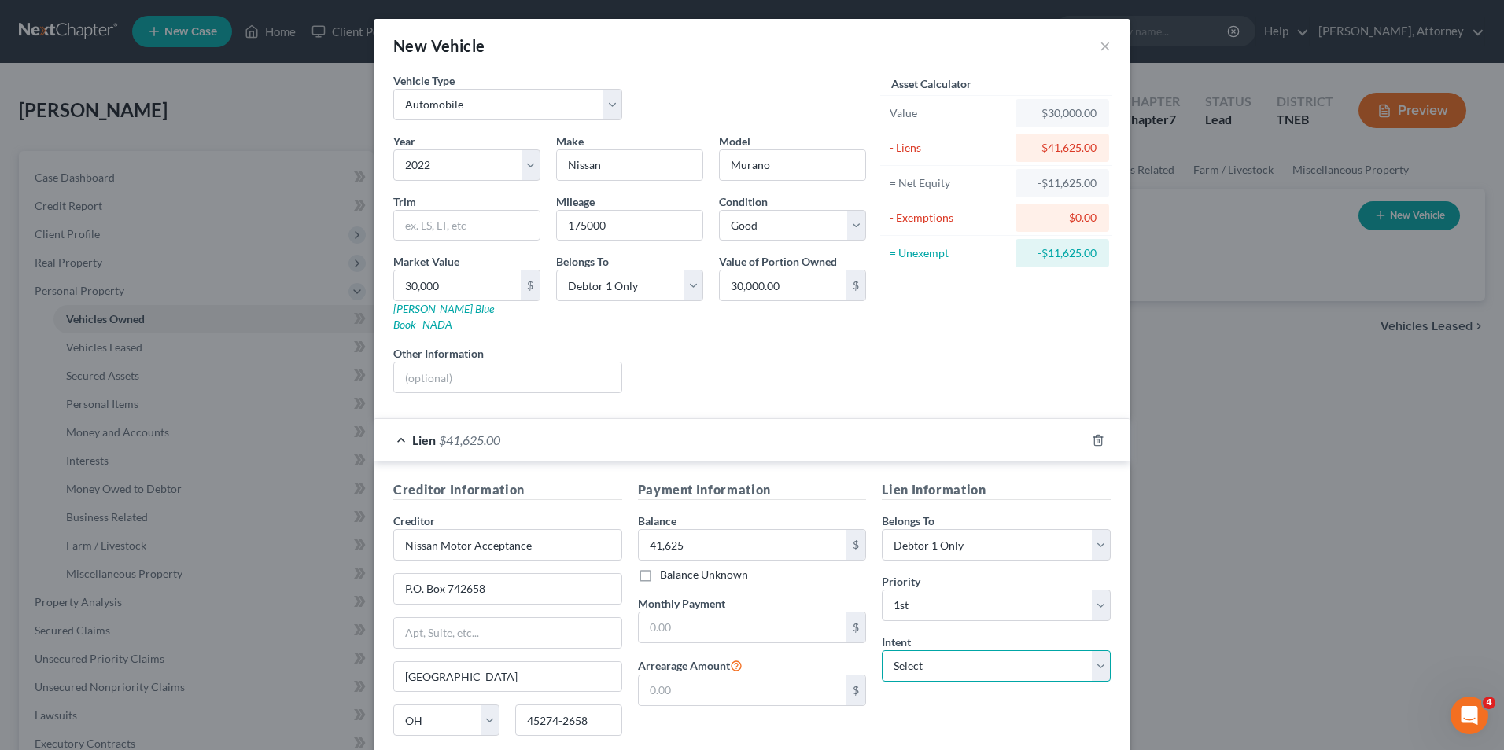
select select "2"
click at [882, 650] on select "Select Surrender Redeem Reaffirm Avoid Other" at bounding box center [996, 665] width 229 height 31
click at [934, 688] on div "Lien Information Belongs To * Select Debtor 1 Only Debtor 2 Only Debtor 1 And D…" at bounding box center [996, 629] width 245 height 296
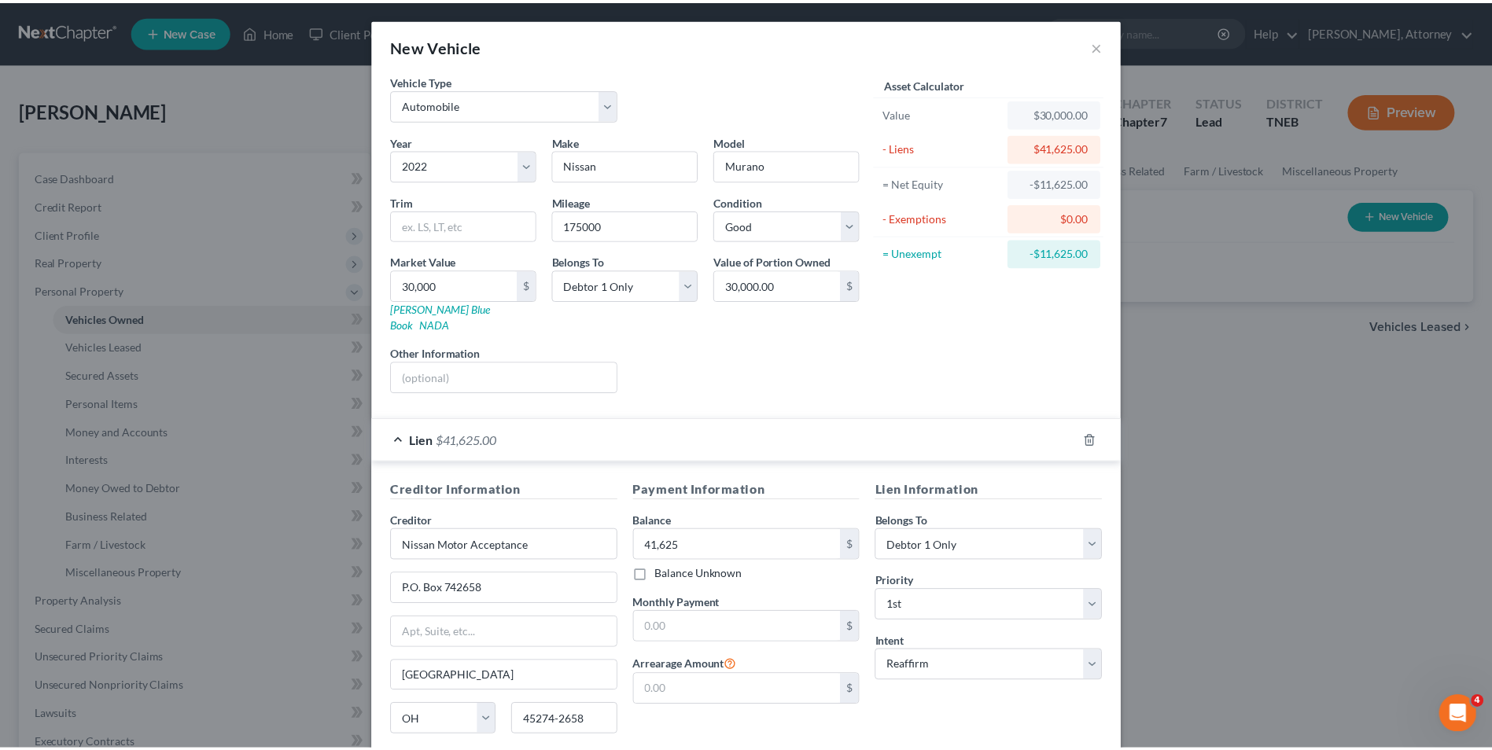
scroll to position [110, 0]
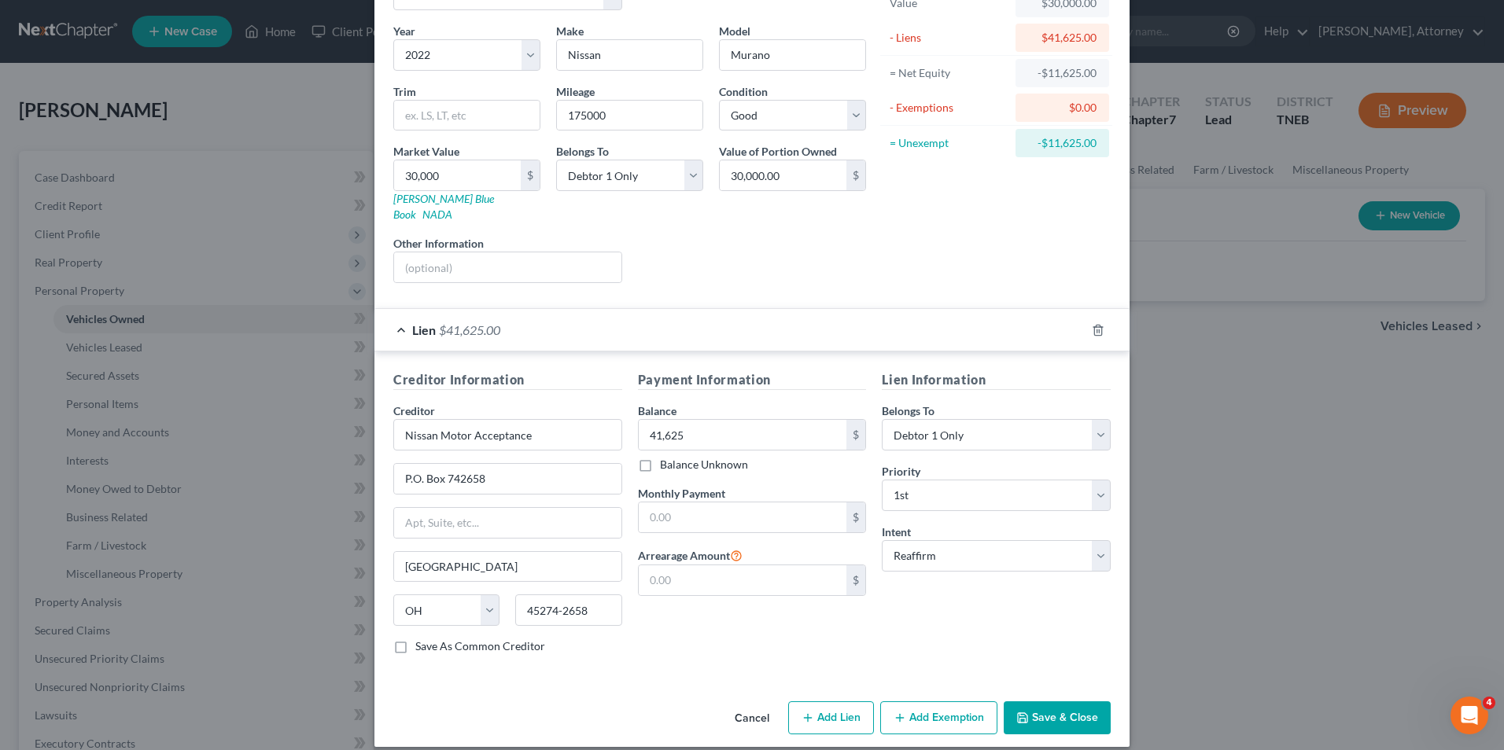
click at [1049, 701] on button "Save & Close" at bounding box center [1056, 717] width 107 height 33
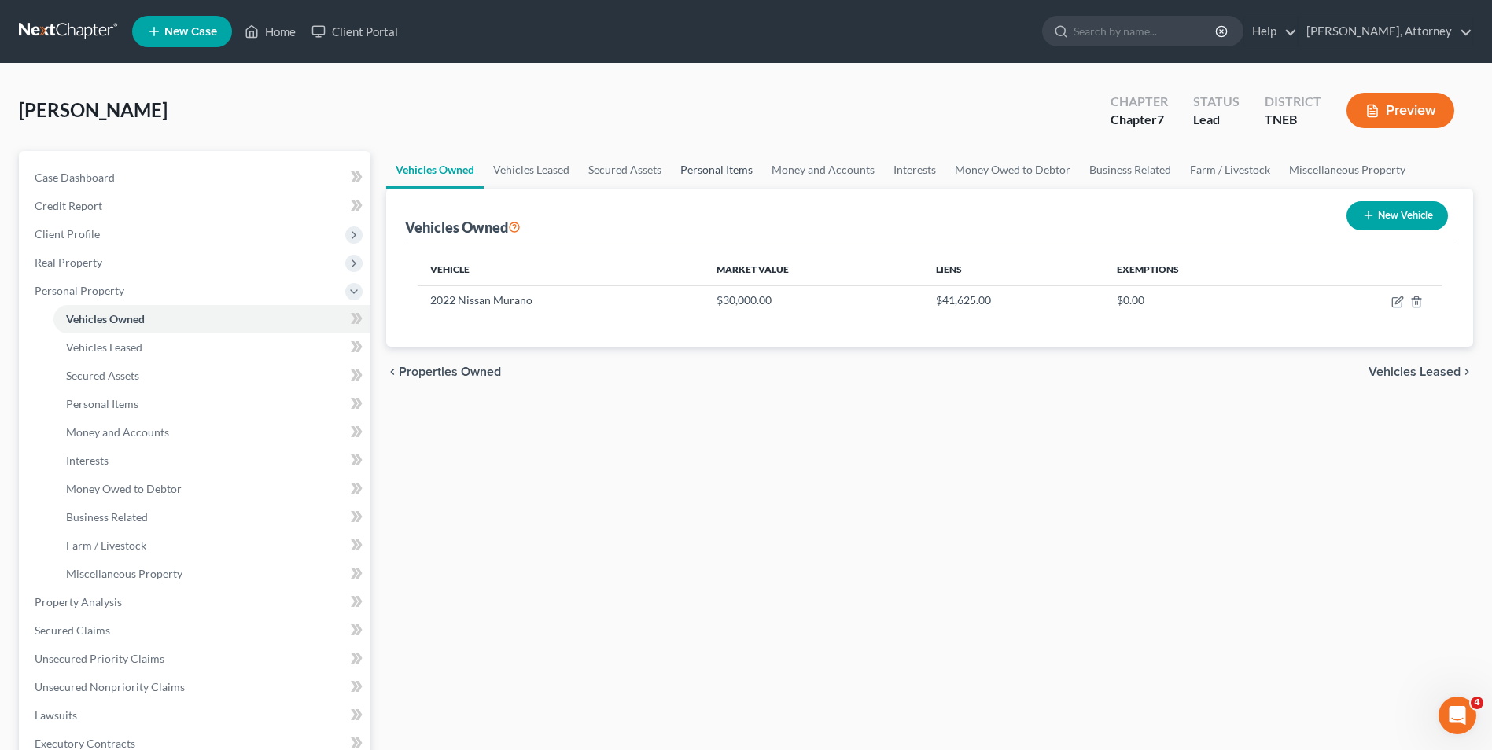
click at [716, 165] on link "Personal Items" at bounding box center [716, 170] width 91 height 38
